Goal: Transaction & Acquisition: Purchase product/service

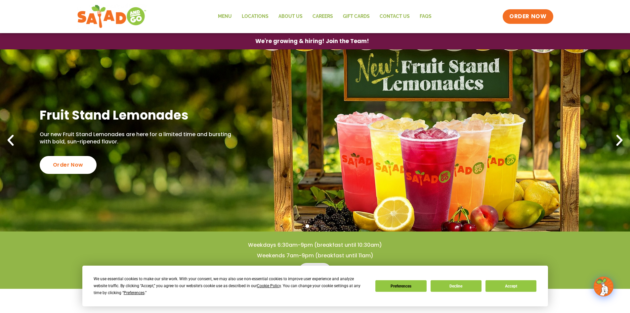
click at [623, 145] on icon "Next slide" at bounding box center [620, 140] width 15 height 15
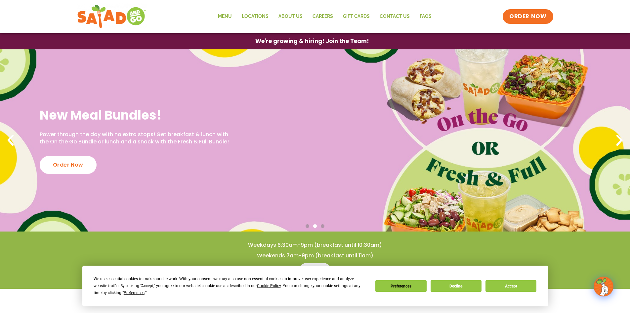
click at [623, 145] on icon "Next slide" at bounding box center [620, 140] width 15 height 15
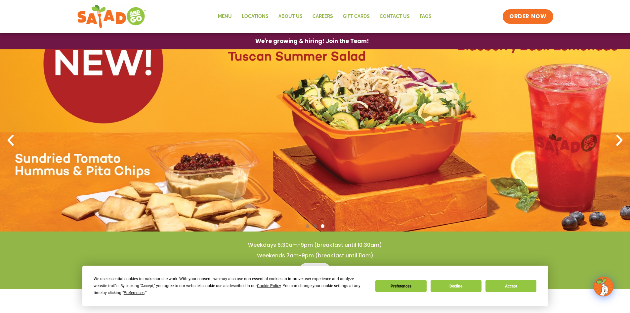
click at [11, 144] on icon "Previous slide" at bounding box center [10, 140] width 15 height 15
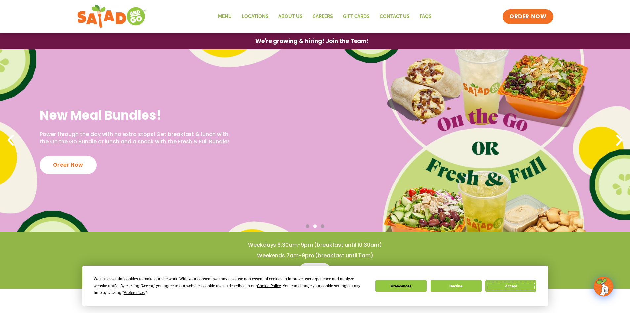
click at [509, 288] on button "Accept" at bounding box center [511, 286] width 51 height 12
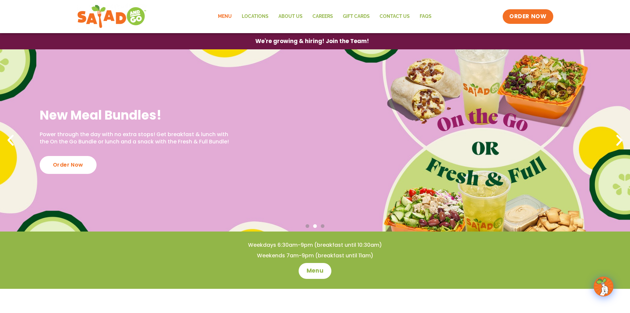
click at [228, 18] on link "Menu" at bounding box center [225, 16] width 24 height 15
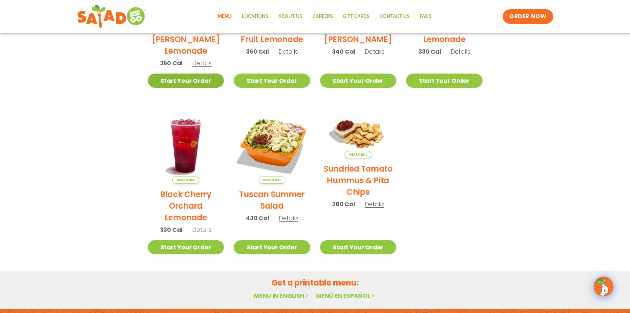
scroll to position [265, 0]
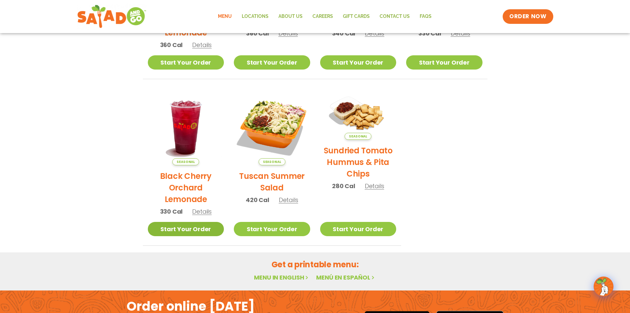
click at [180, 235] on link "Start Your Order" at bounding box center [186, 229] width 76 height 14
